Goal: Task Accomplishment & Management: Complete application form

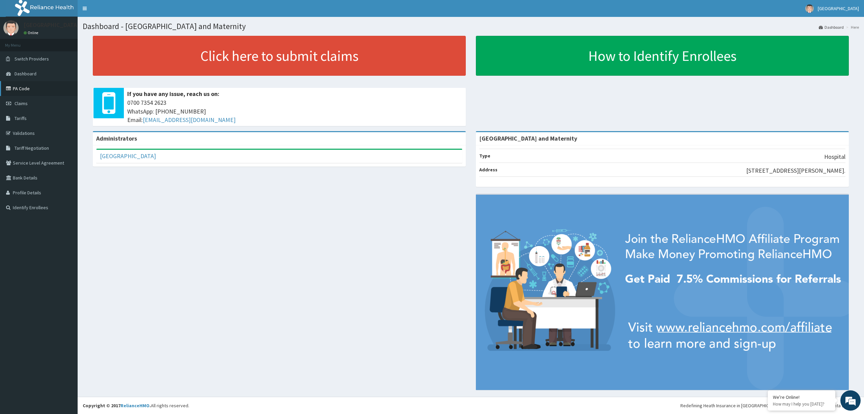
click at [22, 90] on link "PA Code" at bounding box center [39, 88] width 78 height 15
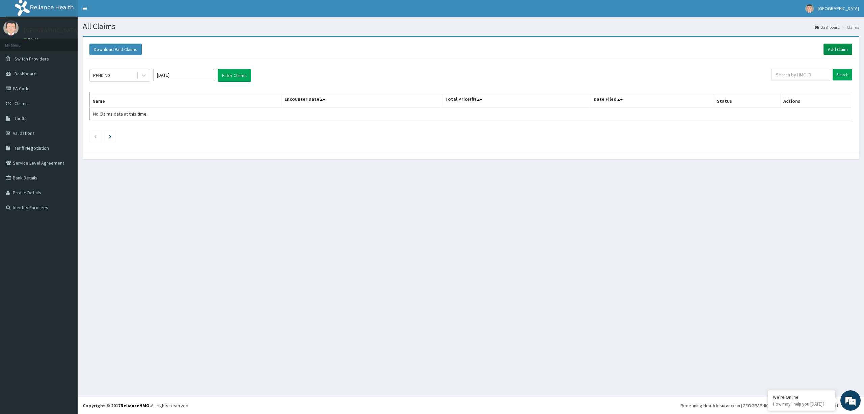
click at [832, 48] on link "Add Claim" at bounding box center [838, 49] width 29 height 11
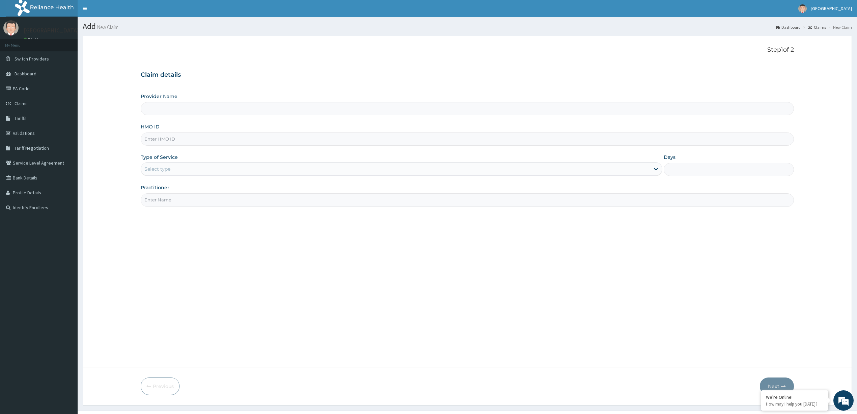
type input "West Wind Hospital and Maternity"
click at [201, 136] on input "HMO ID" at bounding box center [468, 138] width 654 height 13
paste input "BCK/10068/B"
type input "BCK/10068/B"
click at [167, 172] on div "Select type" at bounding box center [157, 168] width 26 height 7
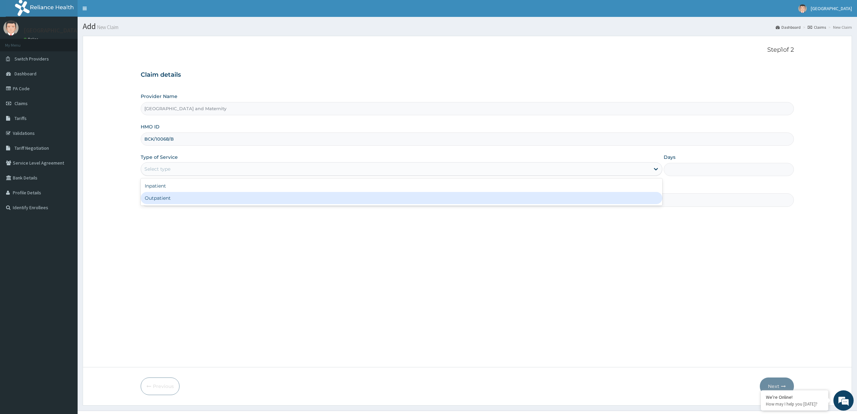
click at [167, 202] on div "Outpatient" at bounding box center [402, 198] width 522 height 12
type input "1"
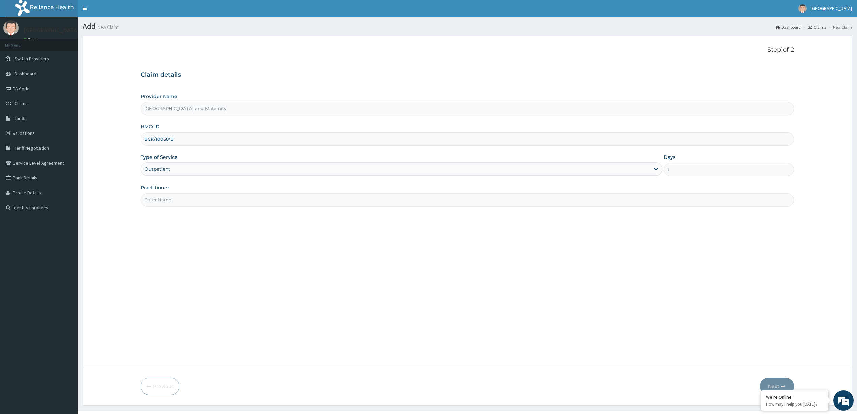
click at [170, 201] on input "Practitioner" at bounding box center [468, 199] width 654 height 13
click at [570, 202] on input "Practitioner" at bounding box center [468, 199] width 654 height 13
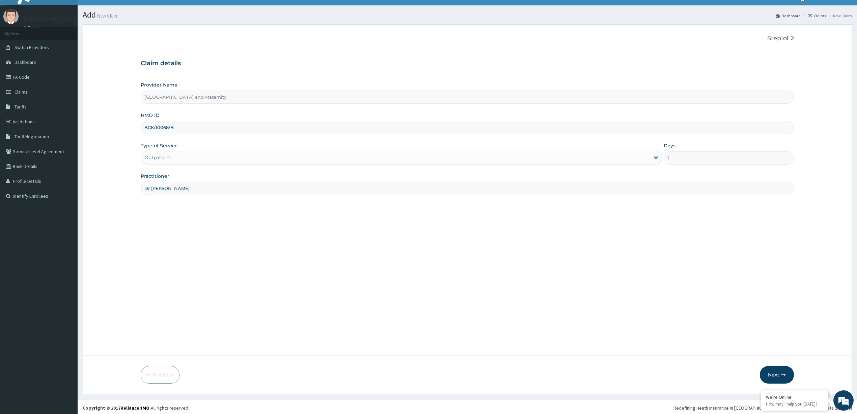
scroll to position [14, 0]
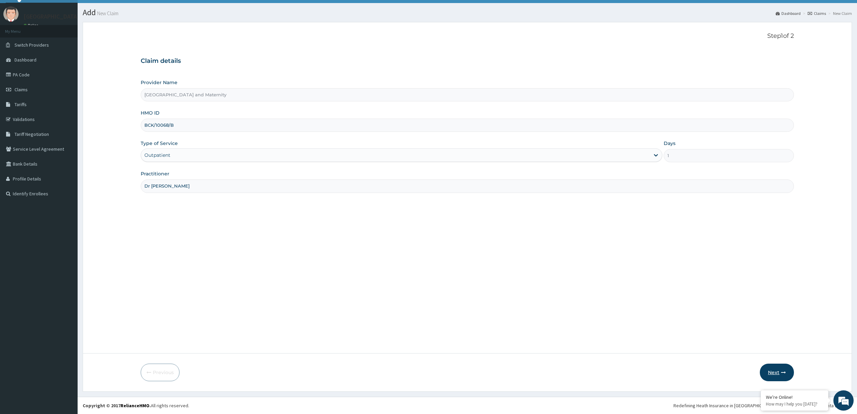
type input "Dr Oso"
click at [774, 372] on button "Next" at bounding box center [777, 372] width 34 height 18
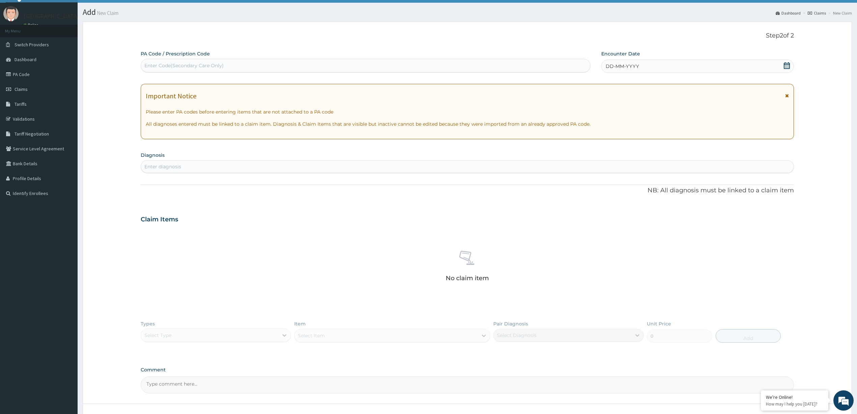
click at [184, 65] on div "Enter Code(Secondary Care Only)" at bounding box center [183, 65] width 79 height 7
click at [155, 63] on div "Enter Code(Secondary Care Only)" at bounding box center [183, 65] width 79 height 7
click at [155, 64] on div "Enter Code(Secondary Care Only)" at bounding box center [183, 65] width 79 height 7
drag, startPoint x: 155, startPoint y: 63, endPoint x: 227, endPoint y: 36, distance: 76.7
click at [227, 36] on p "Step 2 of 2" at bounding box center [468, 35] width 654 height 7
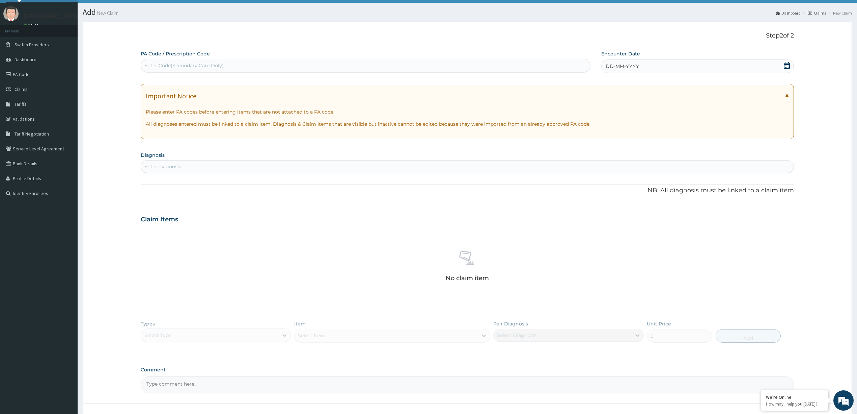
click at [220, 62] on div "Enter Code(Secondary Care Only)" at bounding box center [183, 65] width 79 height 7
type input "PA/2EE2AA"
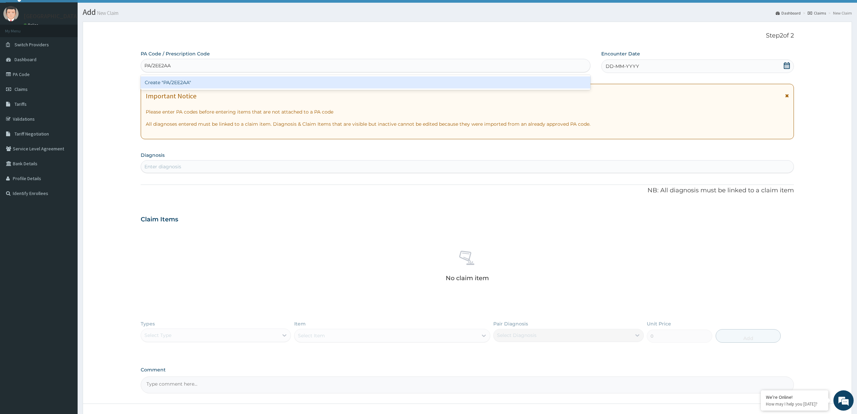
click at [150, 80] on div "Create "PA/2EE2AA"" at bounding box center [366, 82] width 450 height 12
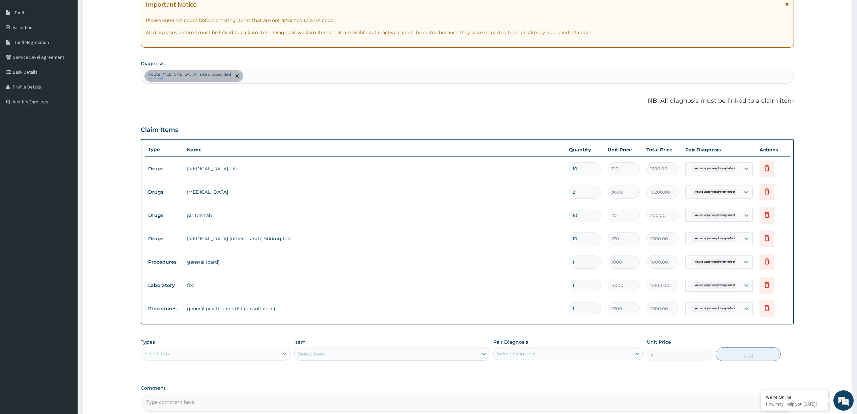
scroll to position [175, 0]
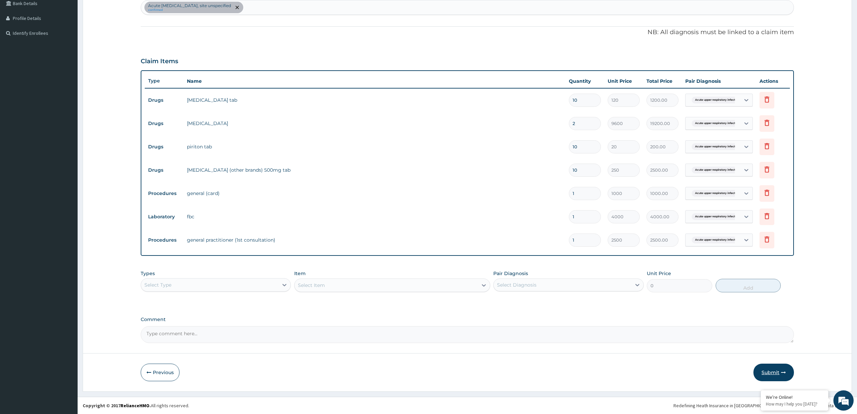
click at [783, 368] on button "Submit" at bounding box center [774, 372] width 41 height 18
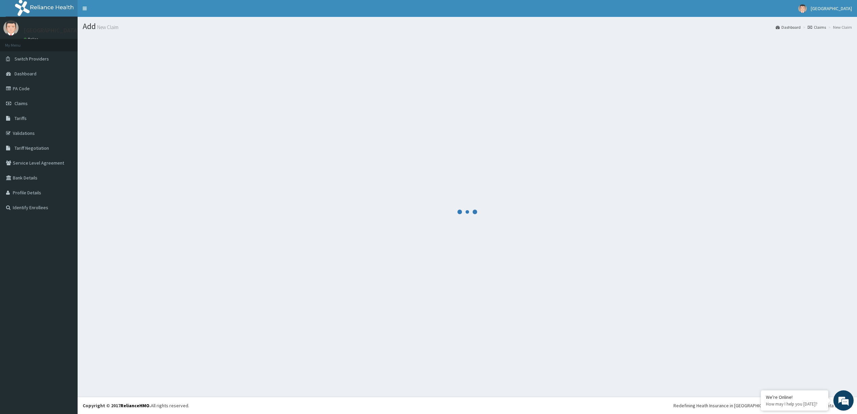
scroll to position [0, 0]
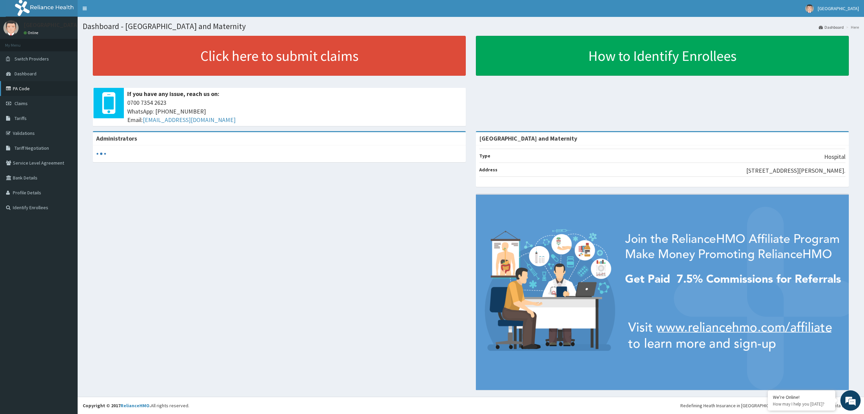
click at [18, 84] on link "PA Code" at bounding box center [39, 88] width 78 height 15
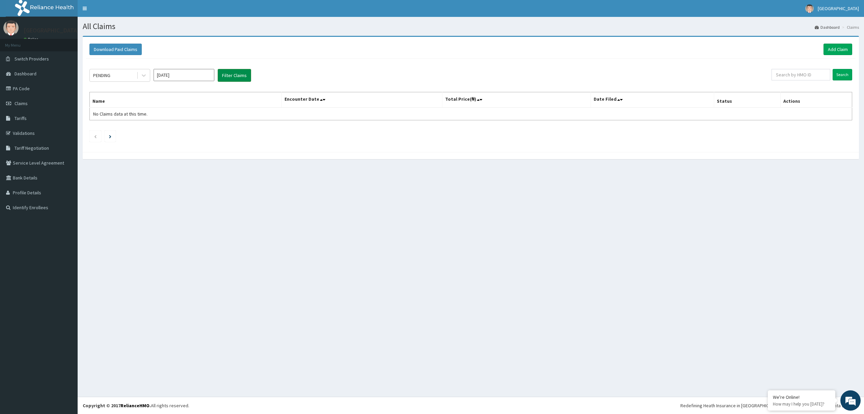
click at [227, 77] on button "Filter Claims" at bounding box center [234, 75] width 33 height 13
click at [181, 74] on input "Sep 2025" at bounding box center [184, 75] width 61 height 12
click at [206, 132] on div "Sep" at bounding box center [204, 131] width 14 height 12
click at [244, 76] on button "Filter Claims" at bounding box center [234, 75] width 33 height 13
click at [145, 77] on icon at bounding box center [143, 75] width 7 height 7
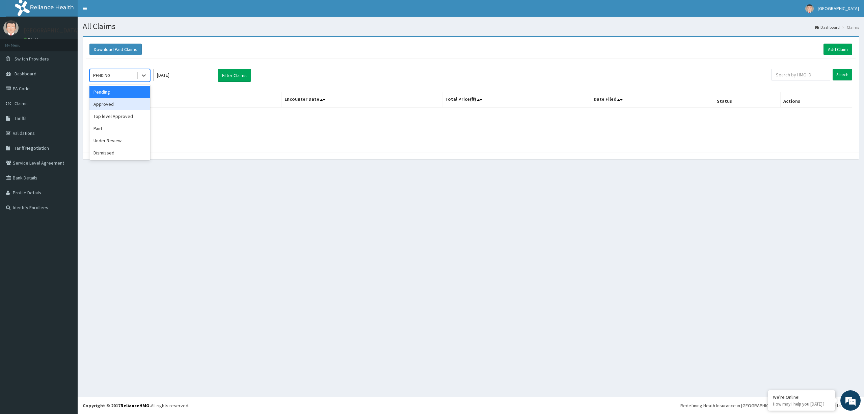
click at [122, 102] on div "Approved" at bounding box center [119, 104] width 61 height 12
click at [224, 73] on button "Filter Claims" at bounding box center [234, 75] width 33 height 13
click at [143, 74] on icon at bounding box center [143, 75] width 7 height 7
click at [124, 119] on div "Top level Approved" at bounding box center [119, 116] width 61 height 12
click at [232, 78] on button "Filter Claims" at bounding box center [234, 75] width 33 height 13
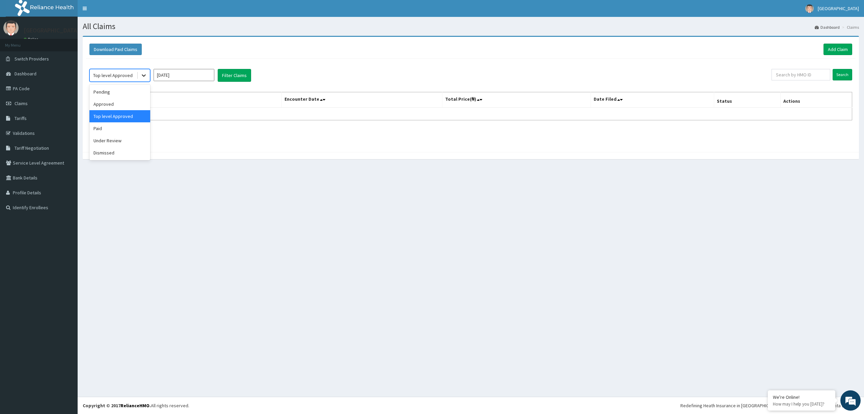
click at [142, 78] on icon at bounding box center [143, 75] width 7 height 7
click at [119, 142] on div "Under Review" at bounding box center [119, 140] width 61 height 12
click at [238, 73] on button "Filter Claims" at bounding box center [234, 75] width 33 height 13
click at [199, 78] on input "Aug 2025" at bounding box center [184, 75] width 61 height 12
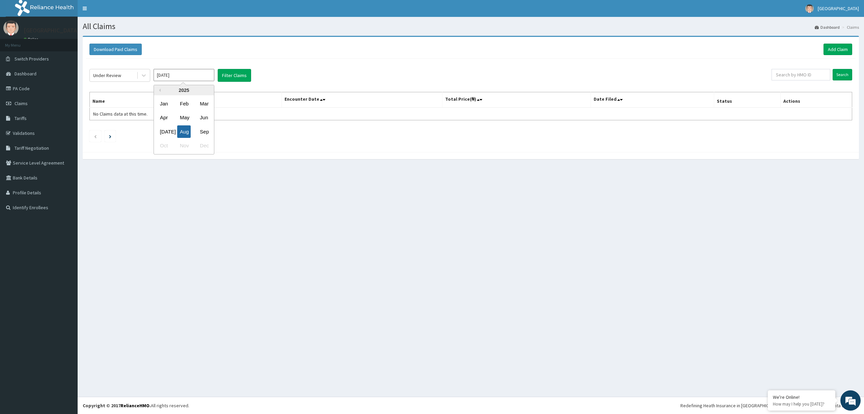
click at [181, 131] on div "Aug" at bounding box center [184, 131] width 14 height 12
type input "Jul 2025"
click at [245, 75] on button "Filter Claims" at bounding box center [234, 75] width 33 height 13
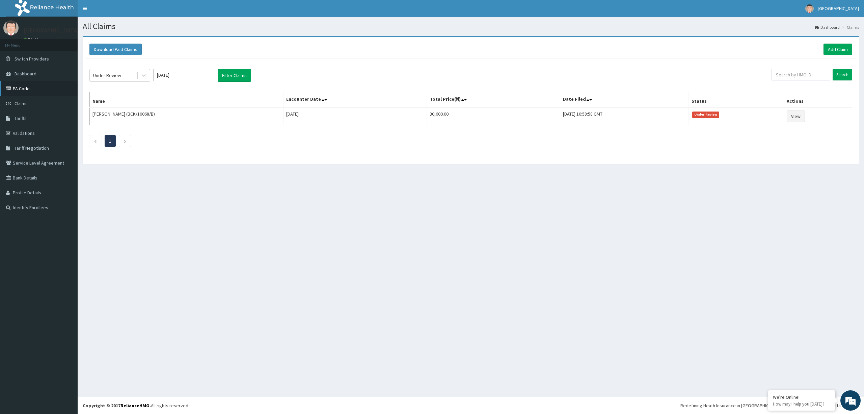
click at [22, 84] on link "PA Code" at bounding box center [39, 88] width 78 height 15
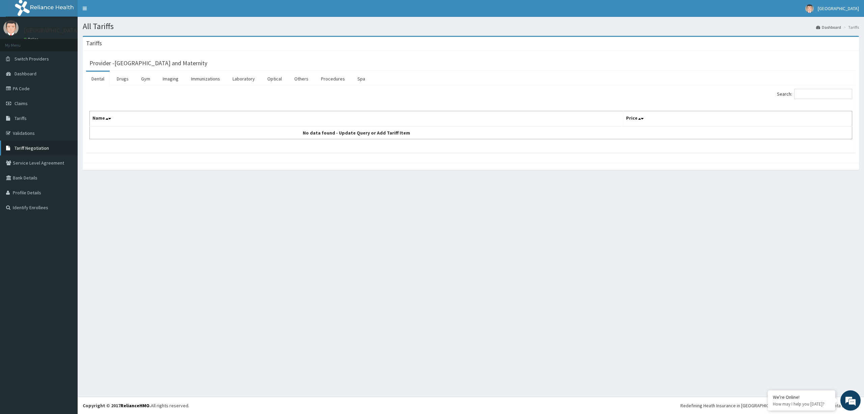
click at [27, 148] on span "Tariff Negotiation" at bounding box center [32, 148] width 34 height 6
